Goal: Information Seeking & Learning: Learn about a topic

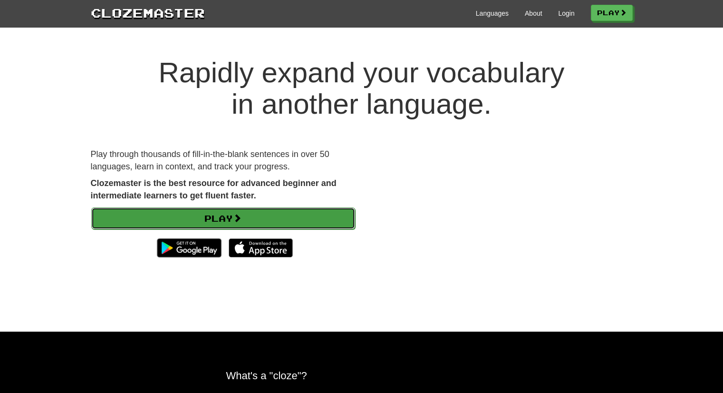
click at [270, 217] on link "Play" at bounding box center [223, 218] width 264 height 22
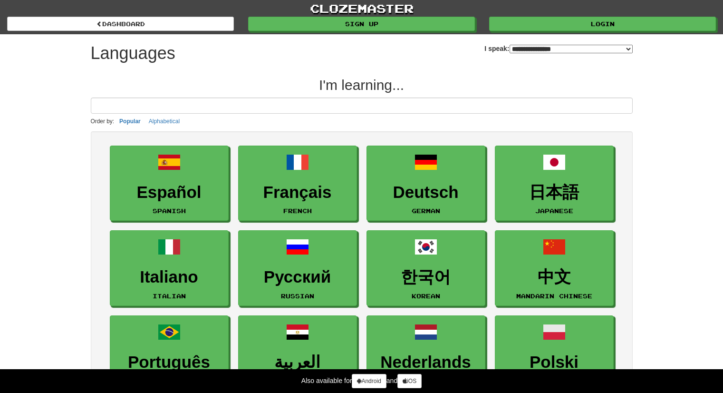
select select "*******"
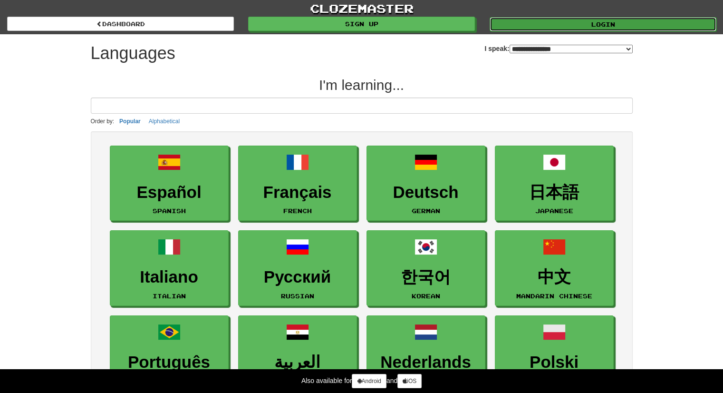
click at [612, 25] on link "Login" at bounding box center [603, 24] width 227 height 14
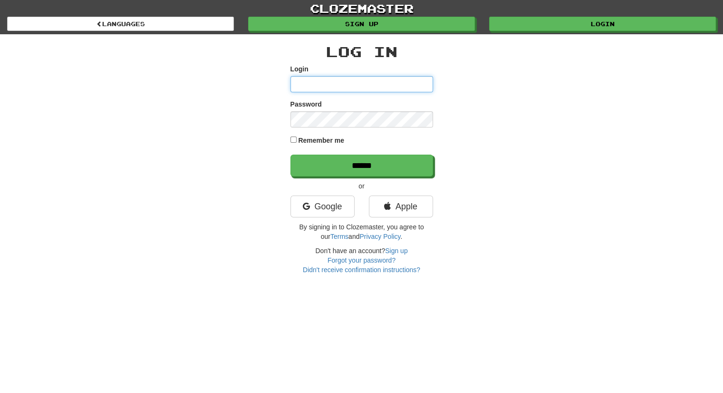
type input "**********"
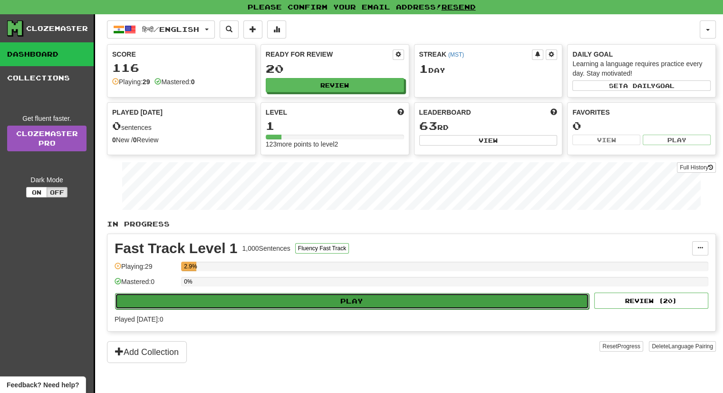
click at [335, 293] on button "Play" at bounding box center [352, 301] width 474 height 16
select select "**"
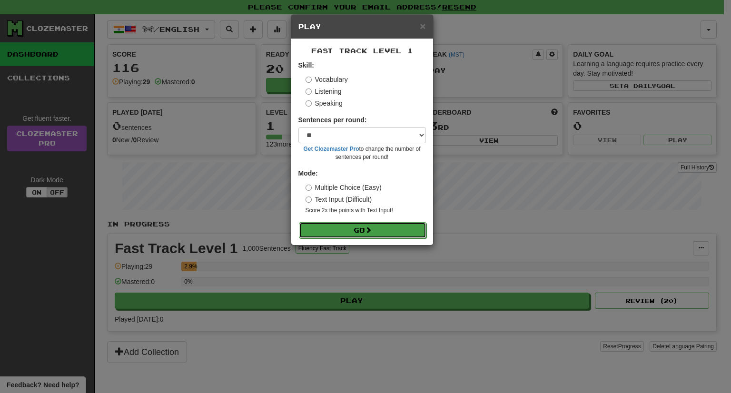
click at [334, 231] on button "Go" at bounding box center [362, 230] width 127 height 16
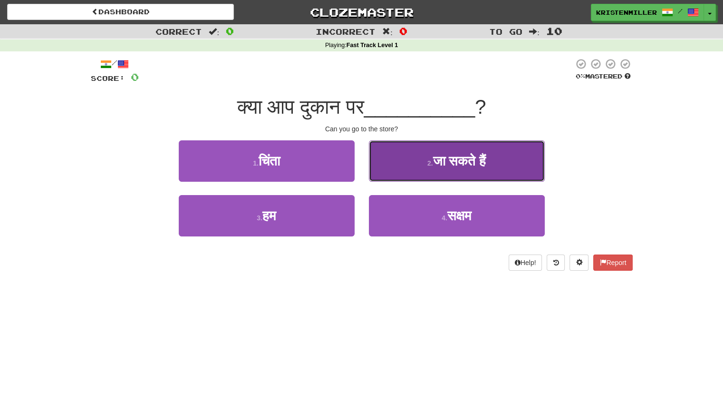
click at [472, 163] on span "जा सकते हैं" at bounding box center [459, 161] width 53 height 15
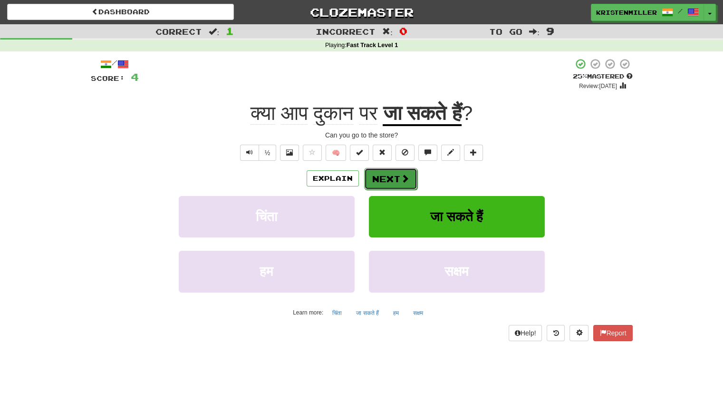
click at [370, 179] on button "Next" at bounding box center [390, 179] width 53 height 22
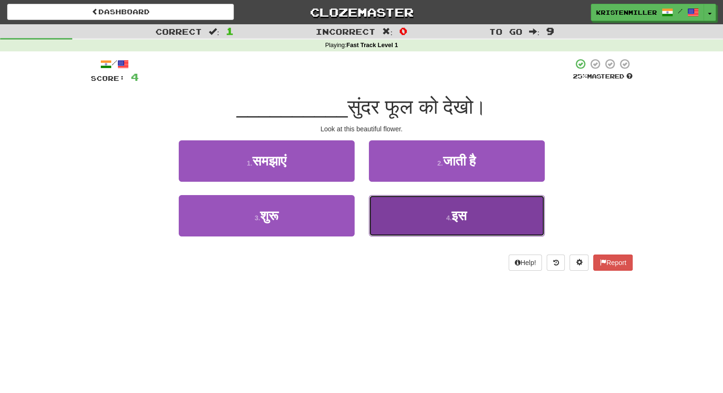
click at [409, 221] on button "4 . इस" at bounding box center [457, 215] width 176 height 41
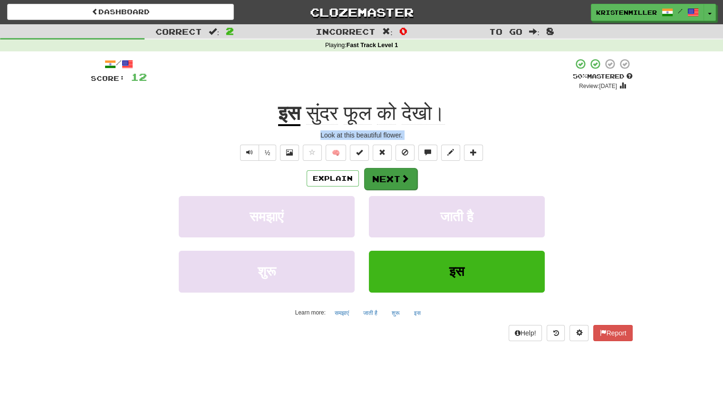
drag, startPoint x: 539, startPoint y: 120, endPoint x: 385, endPoint y: 177, distance: 164.3
click at [385, 177] on div "/ Score: 12 + 8 50 % Mastered Review: [DATE] इस सुंदर फूल को देखो। Look at this…" at bounding box center [362, 199] width 542 height 283
click at [388, 182] on button "Next" at bounding box center [390, 179] width 53 height 22
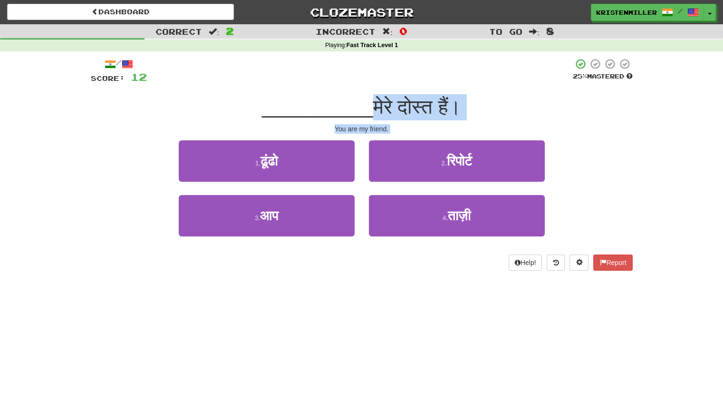
click at [366, 180] on div "2 . रिपोर्ट" at bounding box center [457, 167] width 190 height 55
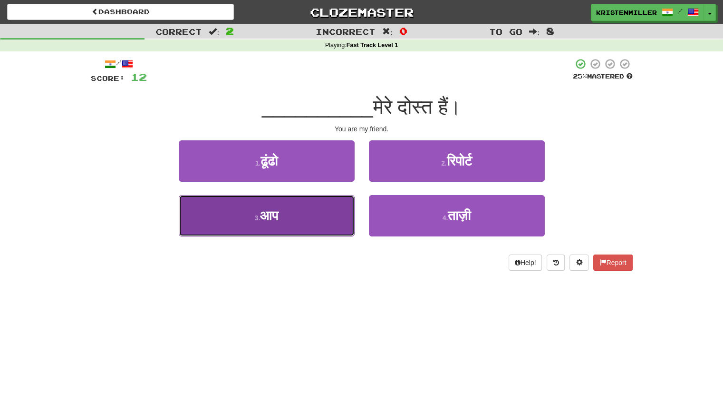
click at [288, 214] on button "3 . आप" at bounding box center [267, 215] width 176 height 41
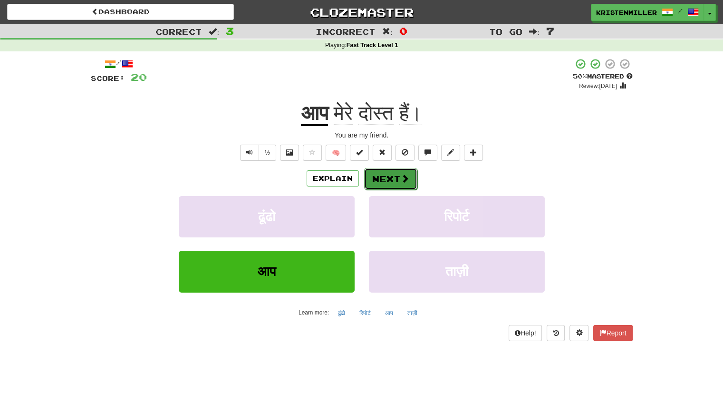
click at [382, 178] on button "Next" at bounding box center [390, 179] width 53 height 22
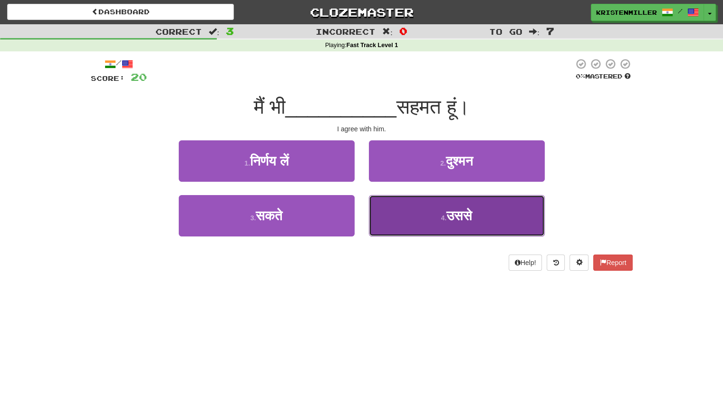
click at [453, 212] on span "उससे" at bounding box center [460, 215] width 26 height 15
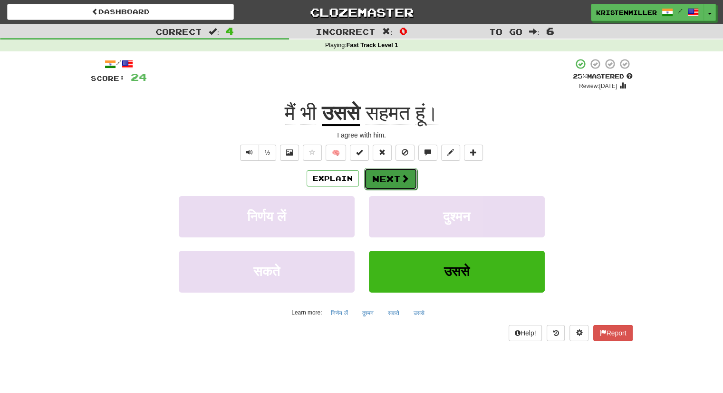
click at [396, 175] on button "Next" at bounding box center [390, 179] width 53 height 22
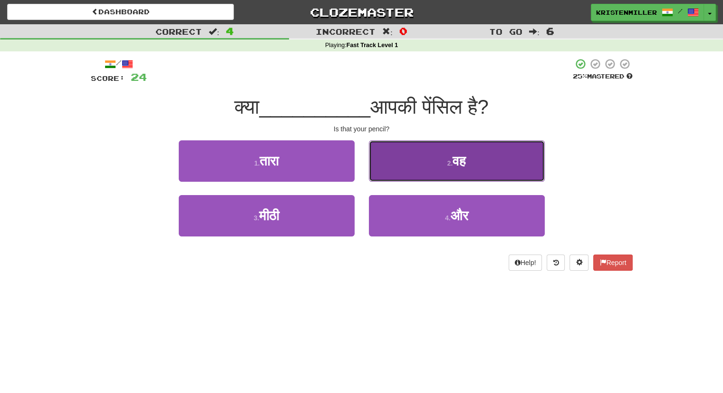
click at [393, 163] on button "2 . वह" at bounding box center [457, 160] width 176 height 41
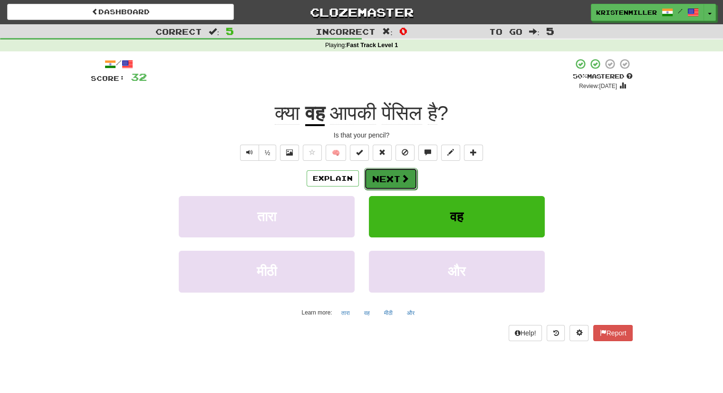
click at [399, 176] on button "Next" at bounding box center [390, 179] width 53 height 22
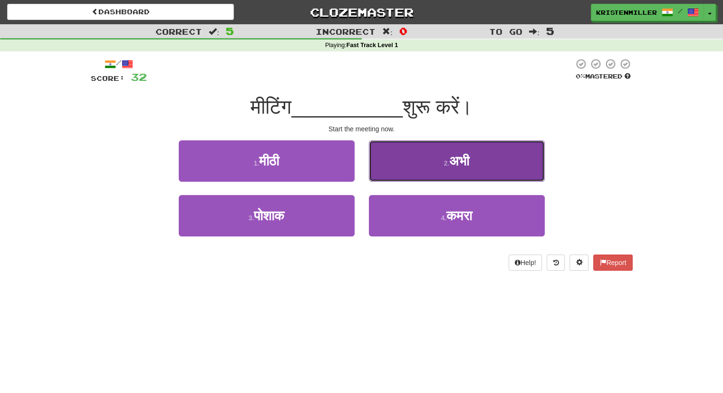
click at [433, 162] on button "2 . अभी" at bounding box center [457, 160] width 176 height 41
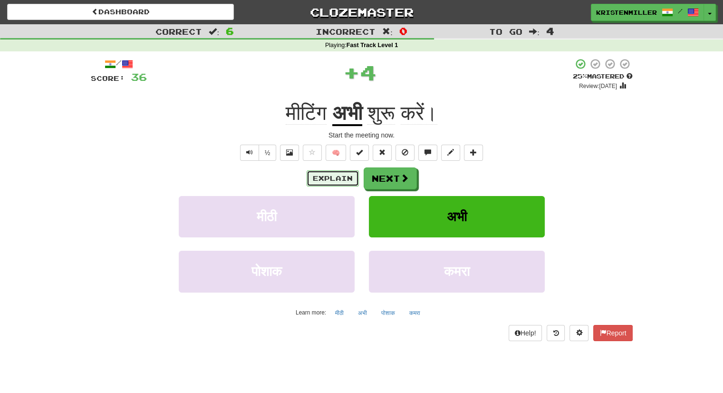
click at [321, 176] on button "Explain" at bounding box center [333, 178] width 52 height 16
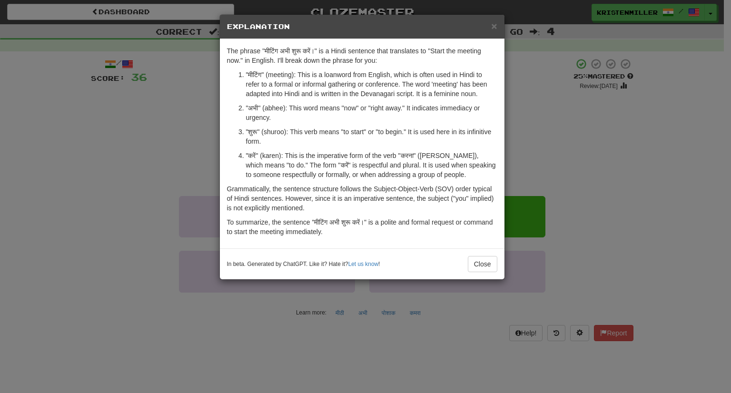
click at [489, 24] on h5 "Explanation" at bounding box center [362, 27] width 270 height 10
click at [491, 25] on span "×" at bounding box center [494, 25] width 6 height 11
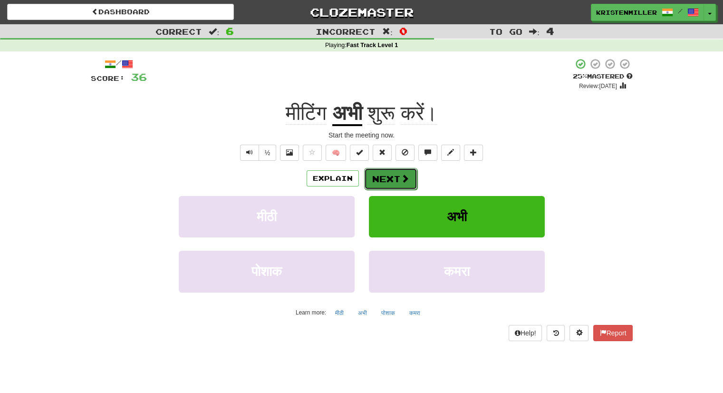
click at [388, 176] on button "Next" at bounding box center [390, 179] width 53 height 22
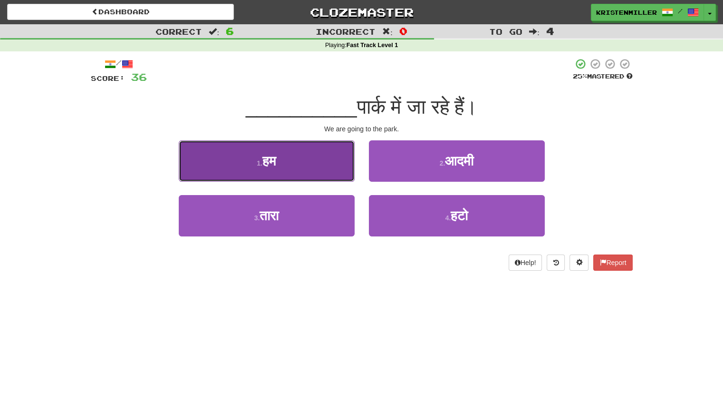
click at [276, 165] on span "हम" at bounding box center [270, 161] width 14 height 15
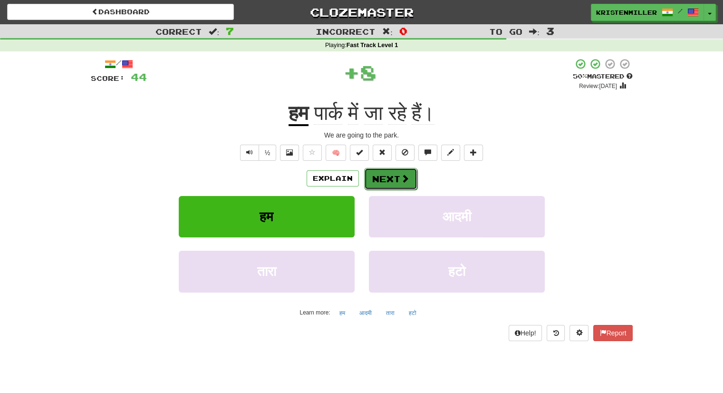
click at [393, 182] on button "Next" at bounding box center [390, 179] width 53 height 22
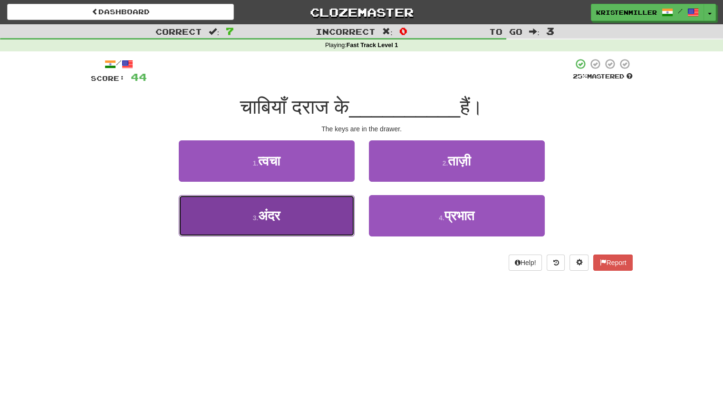
click at [292, 222] on button "3 . अंदर" at bounding box center [267, 215] width 176 height 41
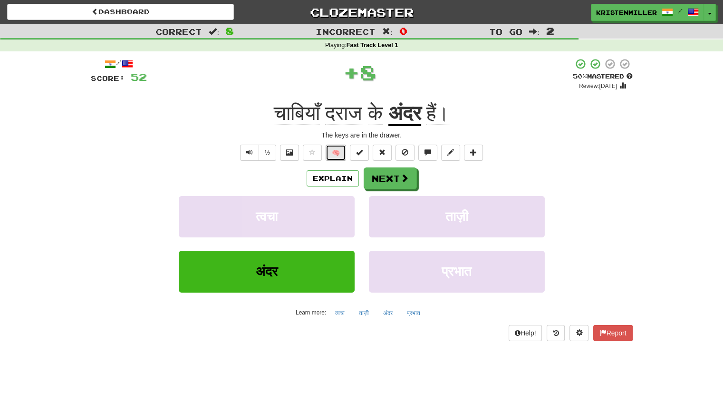
click at [339, 151] on button "🧠" at bounding box center [336, 153] width 20 height 16
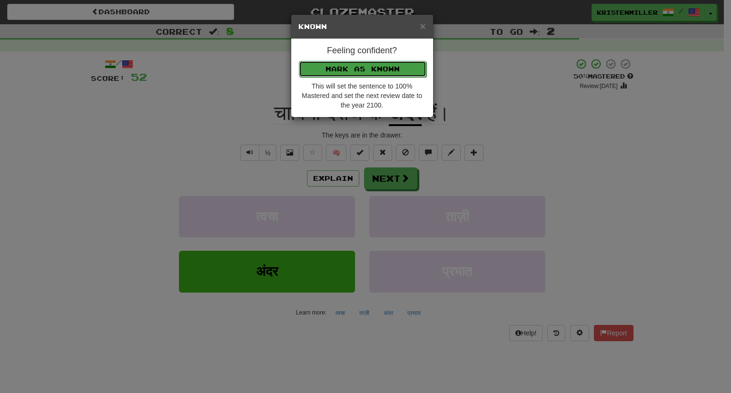
click at [379, 75] on button "Mark as Known" at bounding box center [362, 69] width 127 height 16
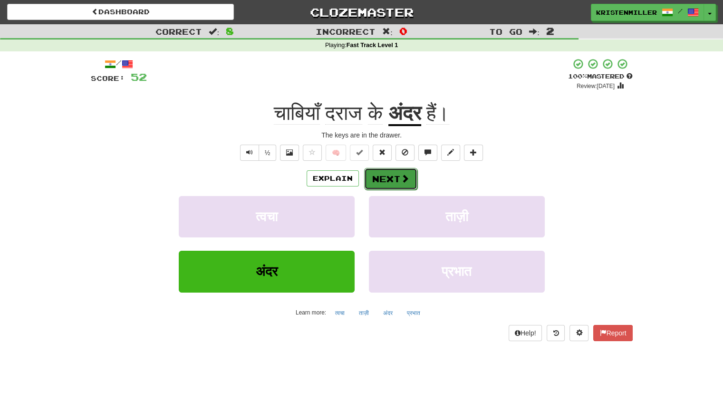
click at [389, 177] on button "Next" at bounding box center [390, 179] width 53 height 22
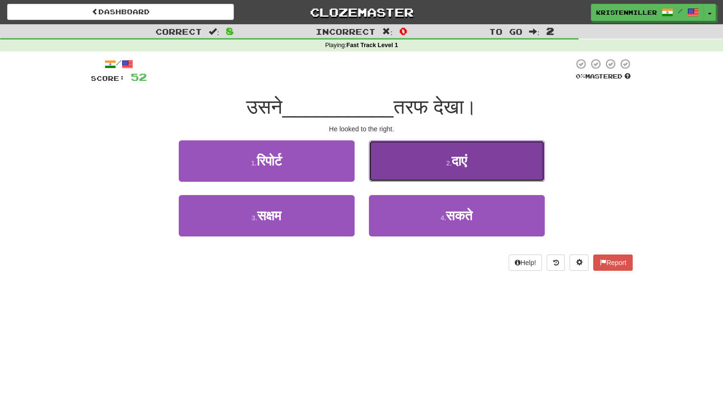
click at [453, 165] on span "दाएं" at bounding box center [459, 161] width 15 height 15
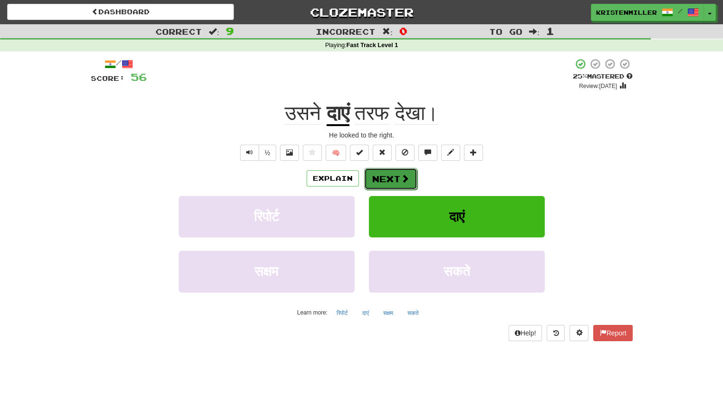
click at [388, 184] on button "Next" at bounding box center [390, 179] width 53 height 22
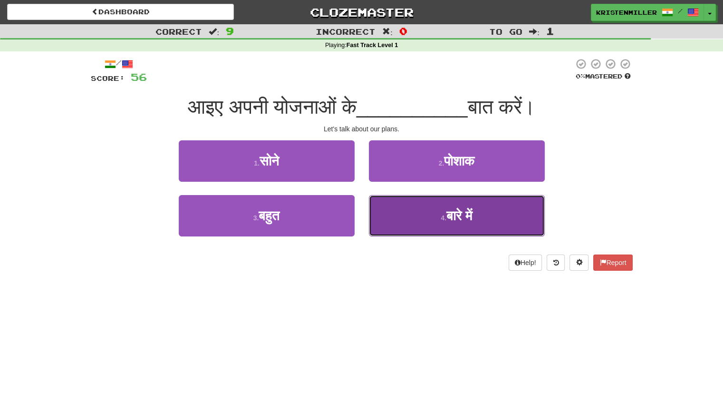
click at [441, 207] on button "4 . बारे में" at bounding box center [457, 215] width 176 height 41
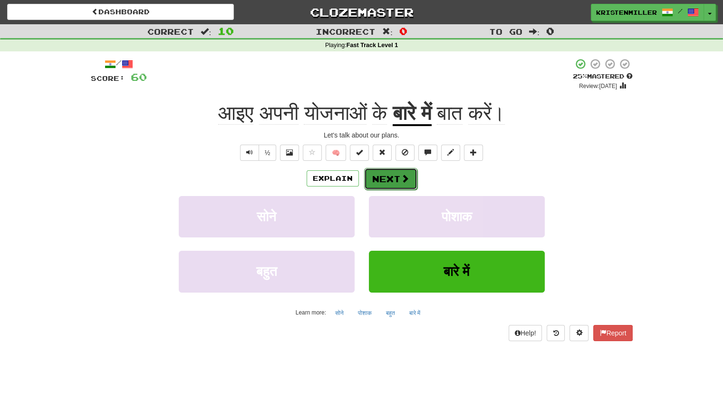
click at [401, 184] on button "Next" at bounding box center [390, 179] width 53 height 22
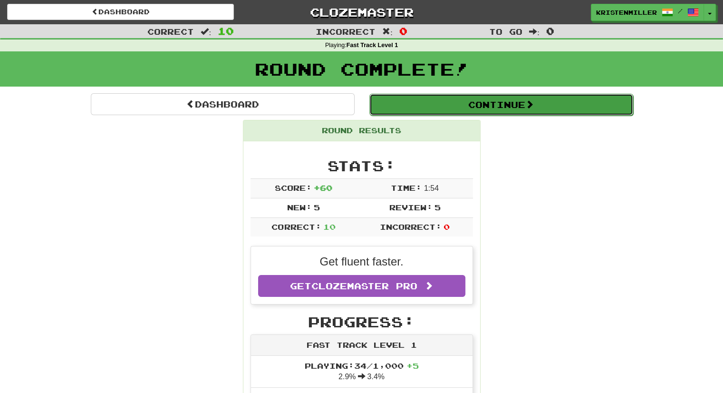
click at [453, 101] on button "Continue" at bounding box center [502, 105] width 264 height 22
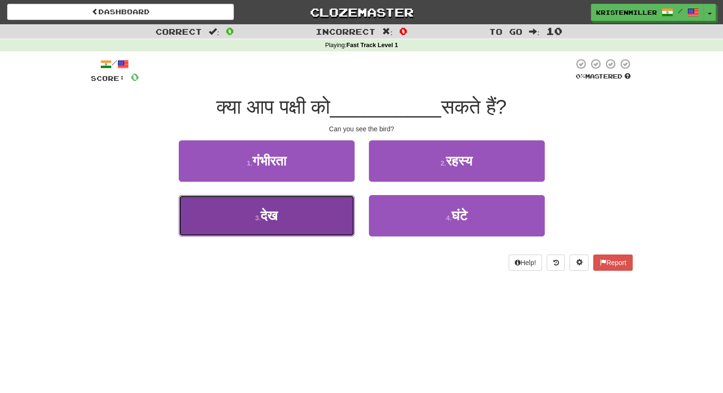
click at [265, 220] on span "देख" at bounding box center [269, 215] width 17 height 15
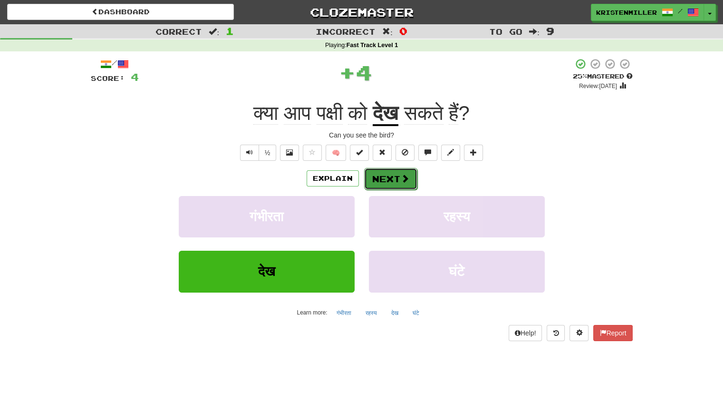
click at [407, 180] on span at bounding box center [405, 178] width 9 height 9
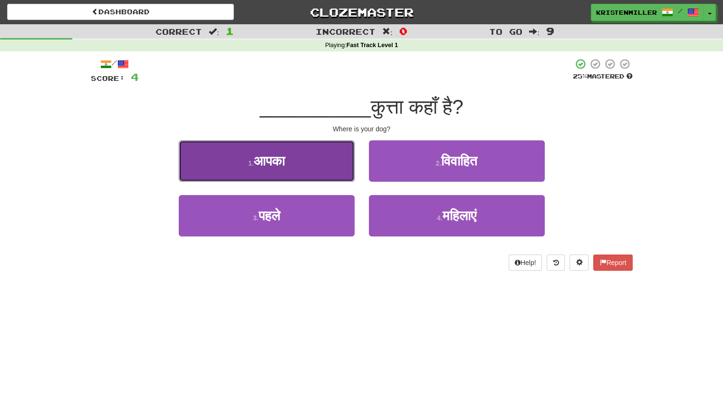
click at [331, 168] on button "1 . आपका" at bounding box center [267, 160] width 176 height 41
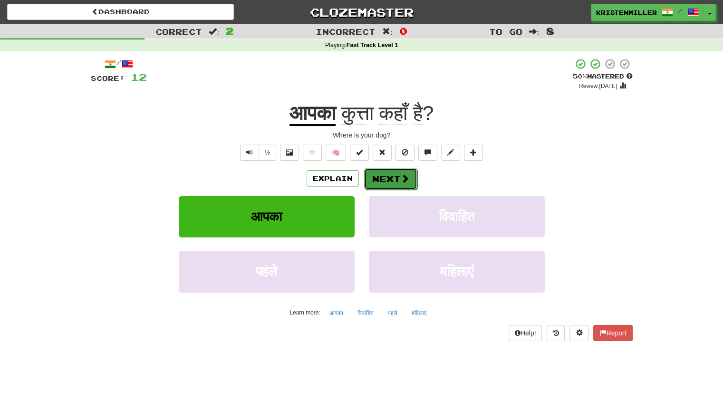
click at [411, 175] on button "Next" at bounding box center [390, 179] width 53 height 22
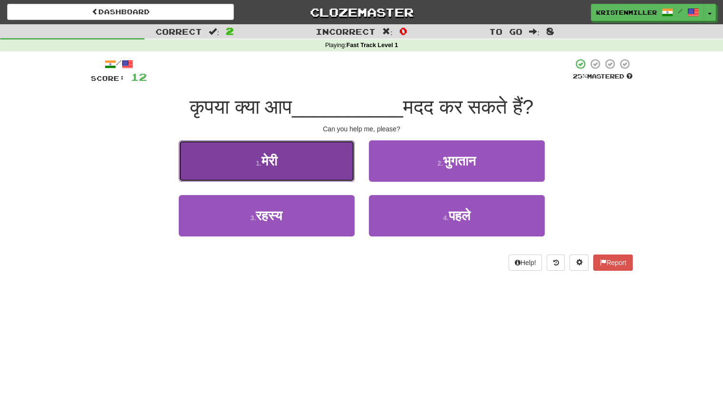
click at [312, 159] on button "1 . मेरी" at bounding box center [267, 160] width 176 height 41
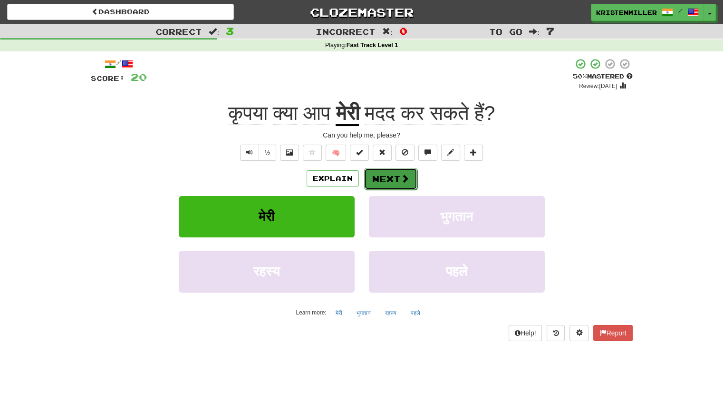
click at [403, 180] on span at bounding box center [405, 178] width 9 height 9
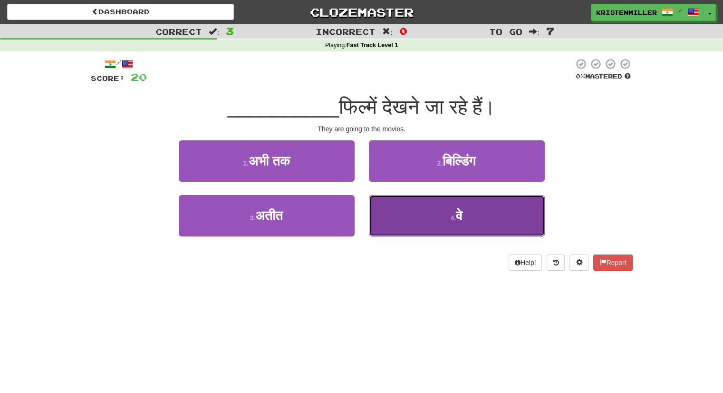
click at [436, 217] on button "4 . वे" at bounding box center [457, 215] width 176 height 41
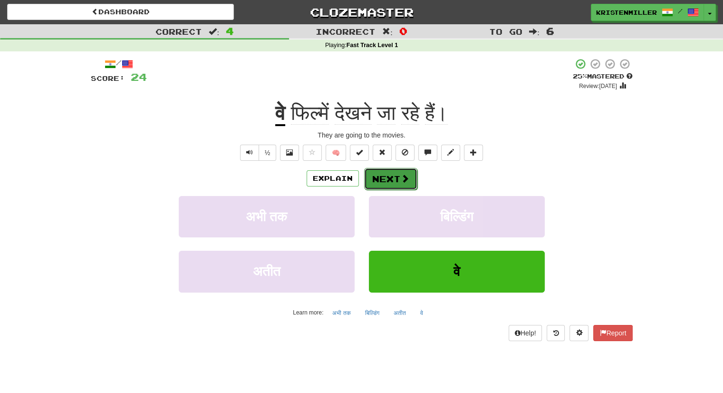
click at [385, 176] on button "Next" at bounding box center [390, 179] width 53 height 22
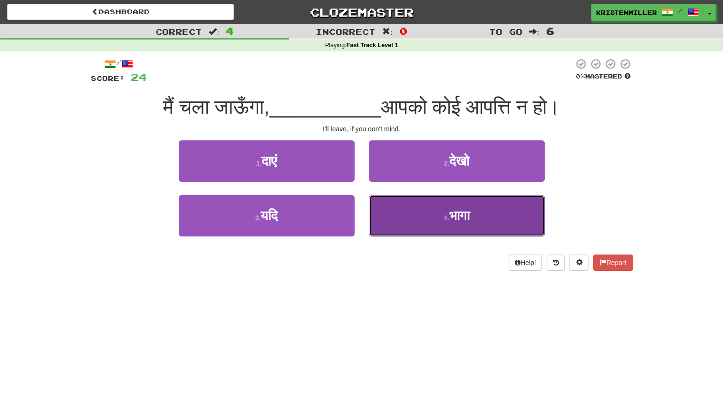
click at [417, 223] on button "4 . भागा" at bounding box center [457, 215] width 176 height 41
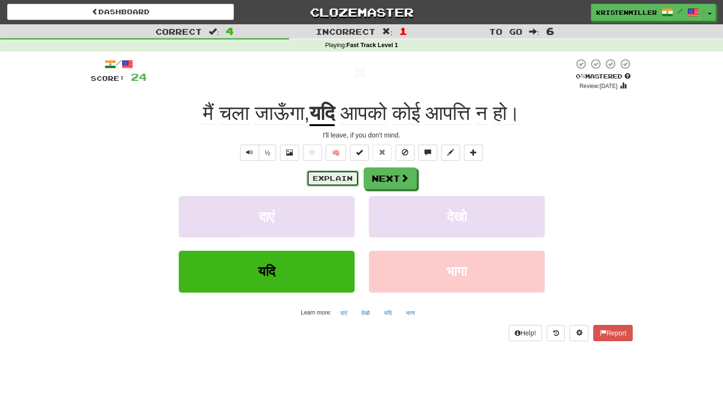
click at [338, 180] on button "Explain" at bounding box center [333, 178] width 52 height 16
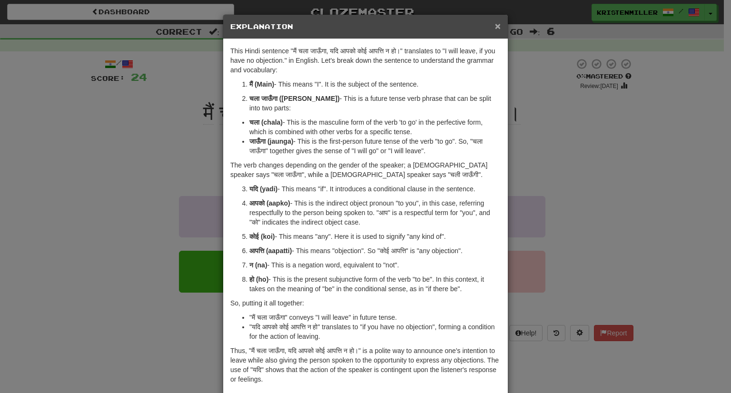
click at [495, 24] on span "×" at bounding box center [498, 25] width 6 height 11
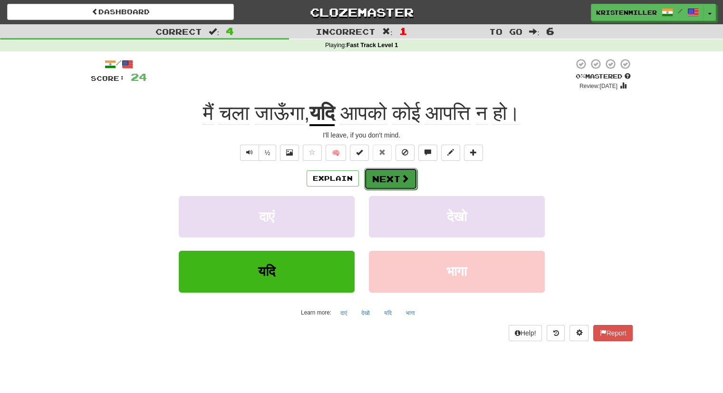
click at [385, 184] on button "Next" at bounding box center [390, 179] width 53 height 22
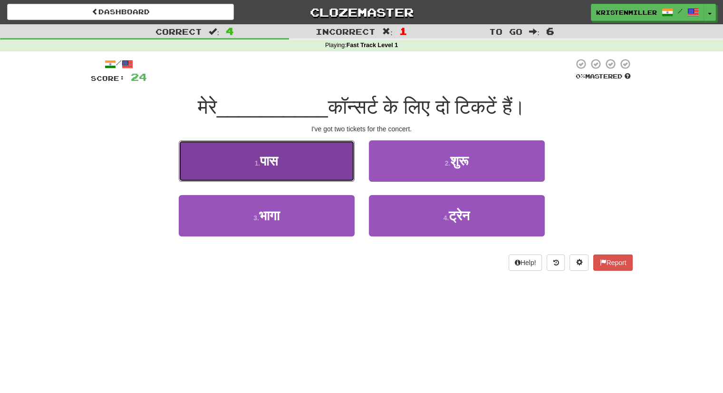
click at [289, 154] on button "1 . पास" at bounding box center [267, 160] width 176 height 41
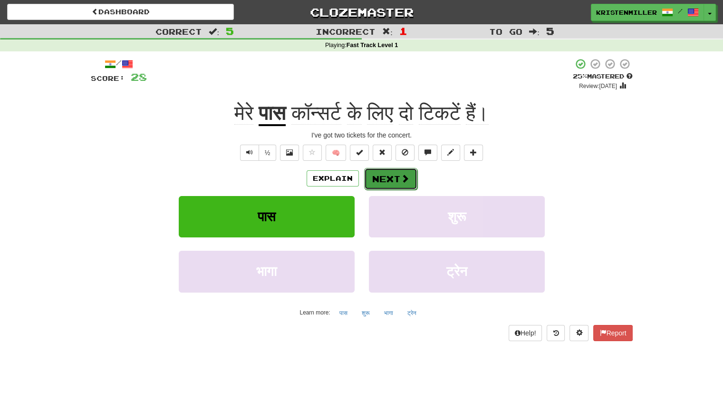
click at [404, 172] on button "Next" at bounding box center [390, 179] width 53 height 22
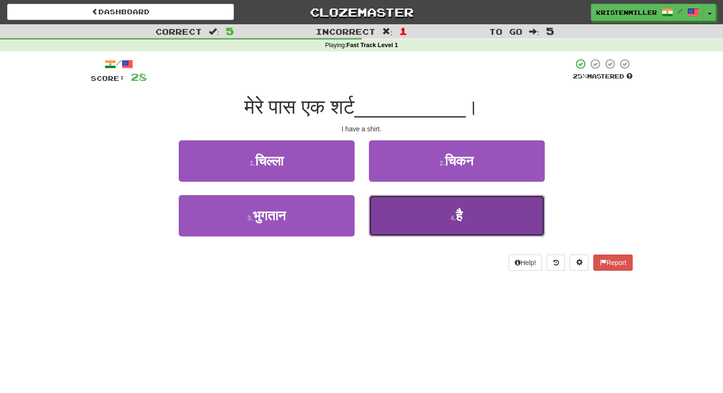
click at [389, 225] on button "4 . है" at bounding box center [457, 215] width 176 height 41
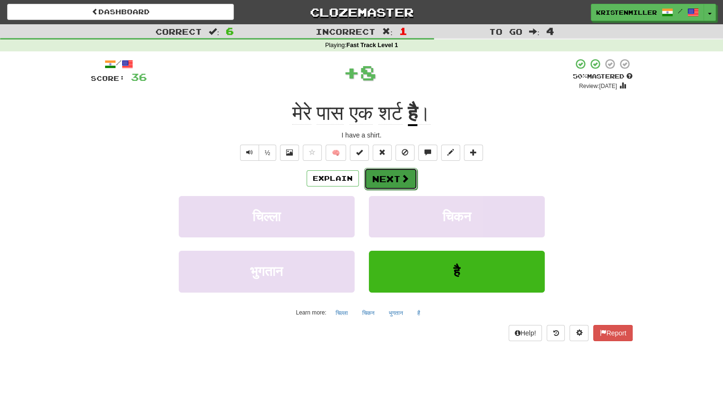
click at [382, 177] on button "Next" at bounding box center [390, 179] width 53 height 22
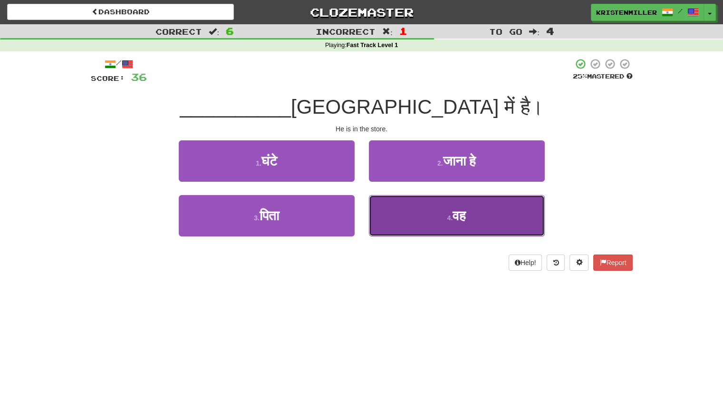
click at [403, 219] on button "4 . वह" at bounding box center [457, 215] width 176 height 41
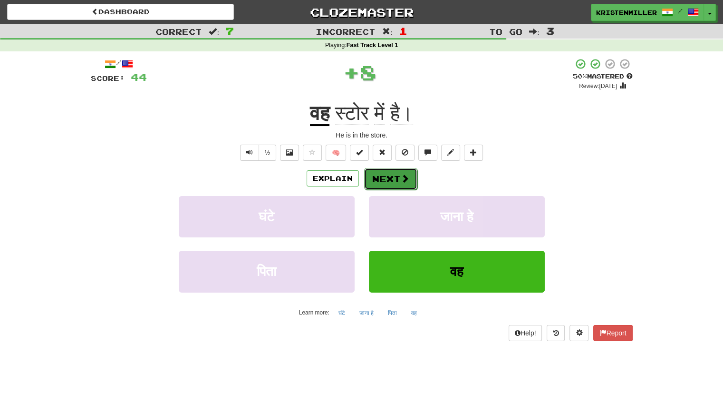
click at [386, 181] on button "Next" at bounding box center [390, 179] width 53 height 22
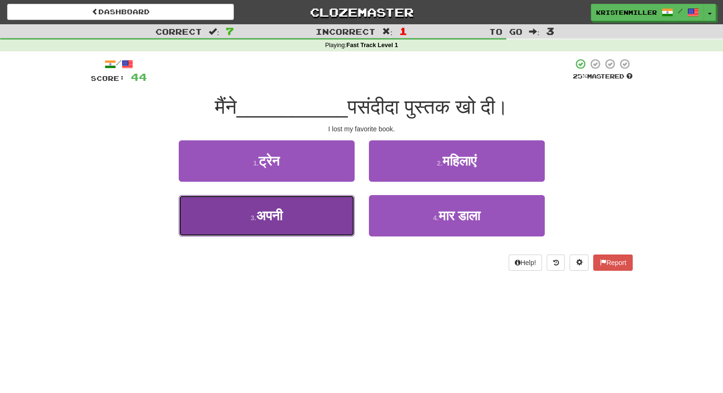
click at [319, 224] on button "3 . अपनी" at bounding box center [267, 215] width 176 height 41
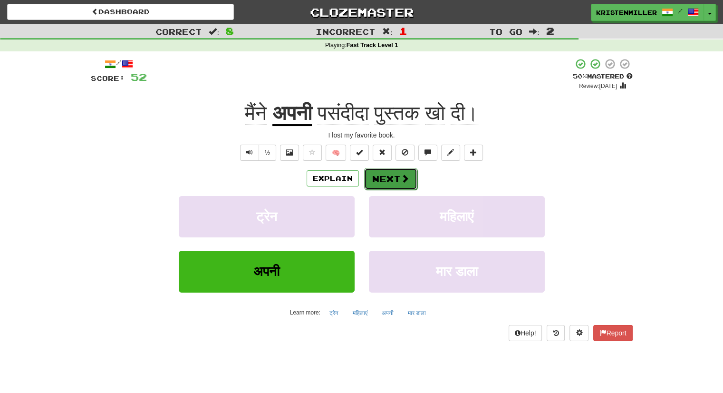
click at [401, 174] on span at bounding box center [405, 178] width 9 height 9
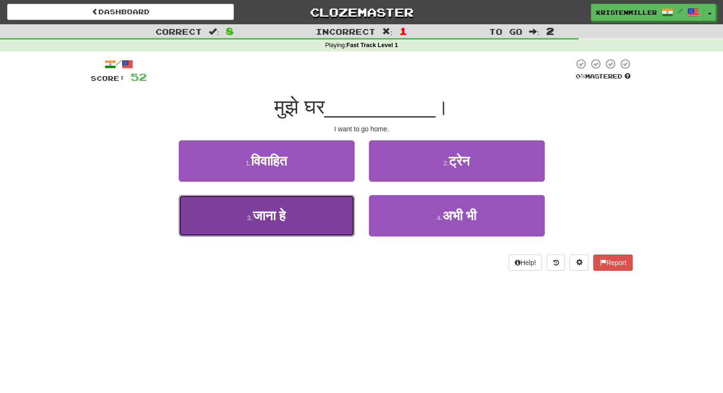
click at [329, 209] on button "3 . जाना हे" at bounding box center [267, 215] width 176 height 41
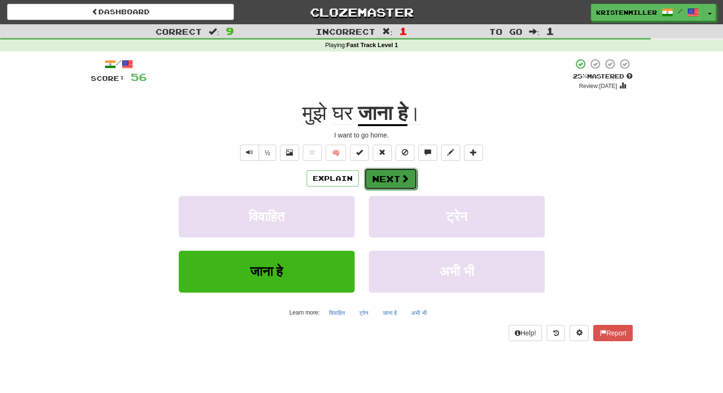
click at [390, 170] on button "Next" at bounding box center [390, 179] width 53 height 22
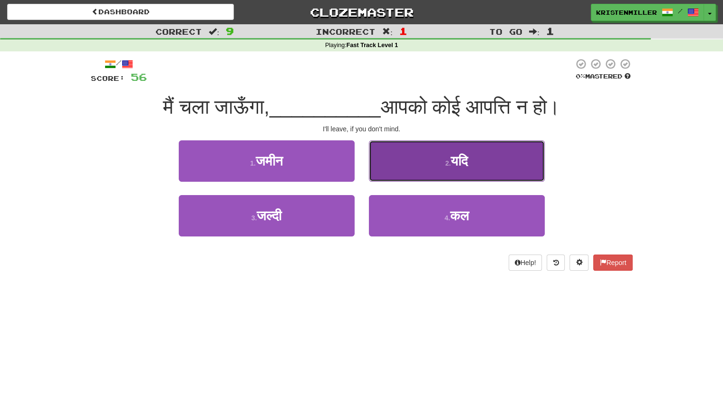
click at [423, 156] on button "2 . यदि" at bounding box center [457, 160] width 176 height 41
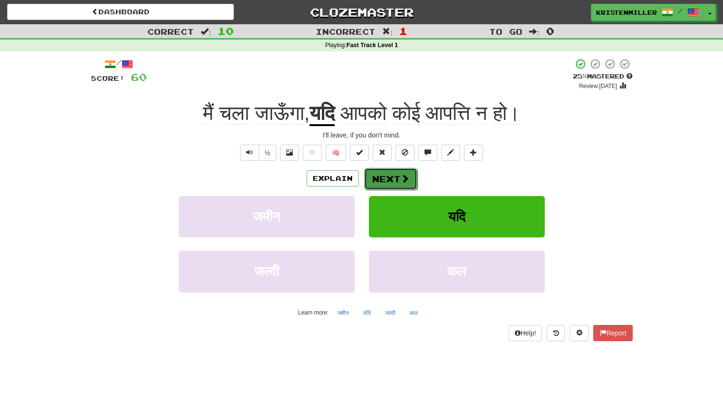
click at [385, 177] on button "Next" at bounding box center [390, 179] width 53 height 22
